Goal: Task Accomplishment & Management: Use online tool/utility

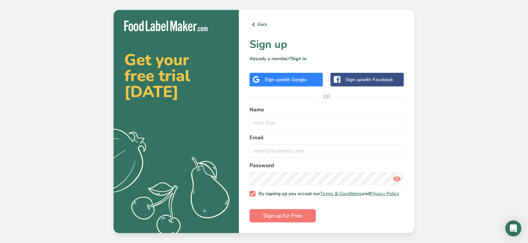
click at [282, 80] on span "with Google" at bounding box center [294, 80] width 26 height 6
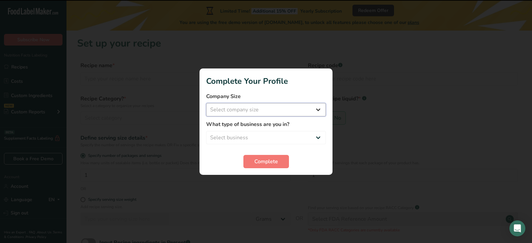
click at [303, 112] on select "Select company size Fewer than 10 Employees 10 to 50 Employees 51 to 500 Employ…" at bounding box center [266, 109] width 120 height 13
select select "4"
click at [206, 103] on select "Select company size Fewer than 10 Employees 10 to 50 Employees 51 to 500 Employ…" at bounding box center [266, 109] width 120 height 13
click at [276, 139] on select "Select business Packaged Food Manufacturer Restaurant & Cafe Bakery Meal Plans …" at bounding box center [266, 137] width 120 height 13
select select "8"
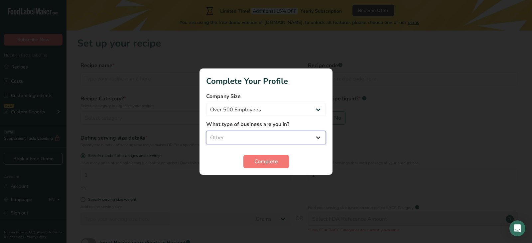
click at [206, 131] on select "Select business Packaged Food Manufacturer Restaurant & Cafe Bakery Meal Plans …" at bounding box center [266, 137] width 120 height 13
click at [263, 163] on span "Complete" at bounding box center [267, 162] width 24 height 8
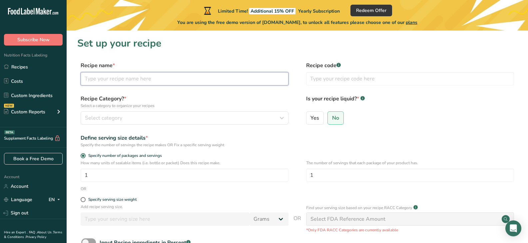
click at [140, 83] on input "text" at bounding box center [185, 78] width 208 height 13
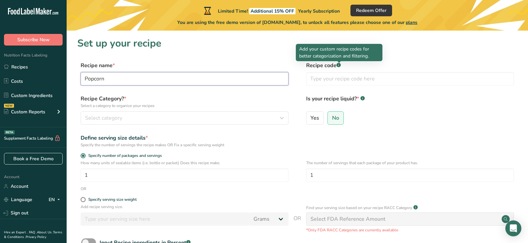
type input "Popcorn"
click at [340, 65] on rect at bounding box center [338, 65] width 4 height 4
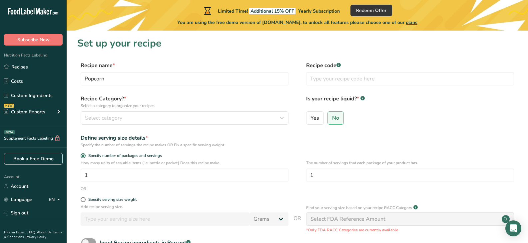
click at [340, 65] on rect at bounding box center [338, 65] width 4 height 4
click at [261, 172] on input "1" at bounding box center [185, 175] width 208 height 13
click at [236, 120] on div "Select category" at bounding box center [182, 118] width 195 height 8
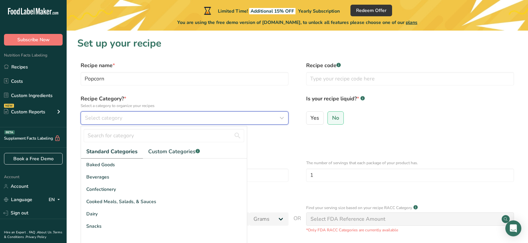
scroll to position [33, 0]
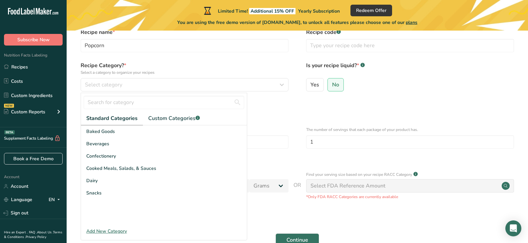
click at [287, 105] on div "Define serving size details *" at bounding box center [185, 105] width 208 height 8
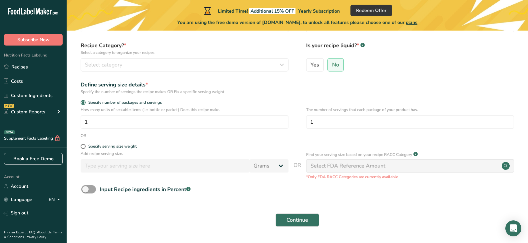
scroll to position [73, 0]
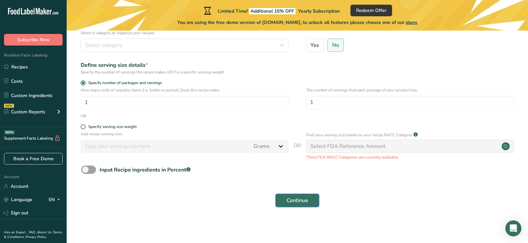
click at [291, 198] on span "Continue" at bounding box center [297, 201] width 22 height 8
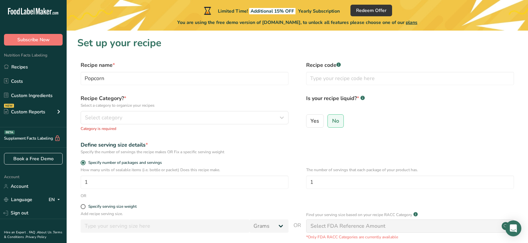
scroll to position [0, 0]
click at [225, 118] on div "Select category" at bounding box center [182, 118] width 195 height 8
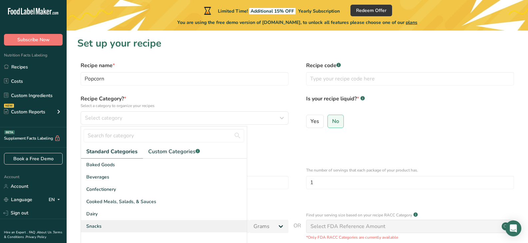
click at [183, 225] on div "Snacks" at bounding box center [164, 226] width 166 height 12
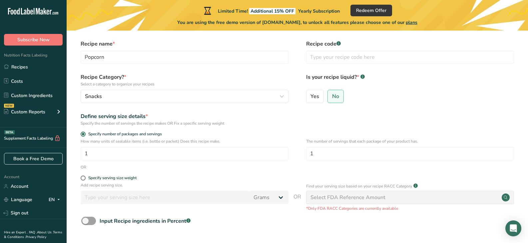
scroll to position [33, 0]
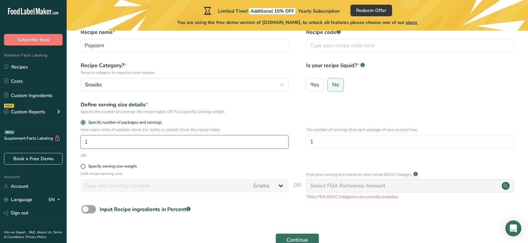
click at [200, 141] on input "1" at bounding box center [185, 141] width 208 height 13
